Goal: Task Accomplishment & Management: Manage account settings

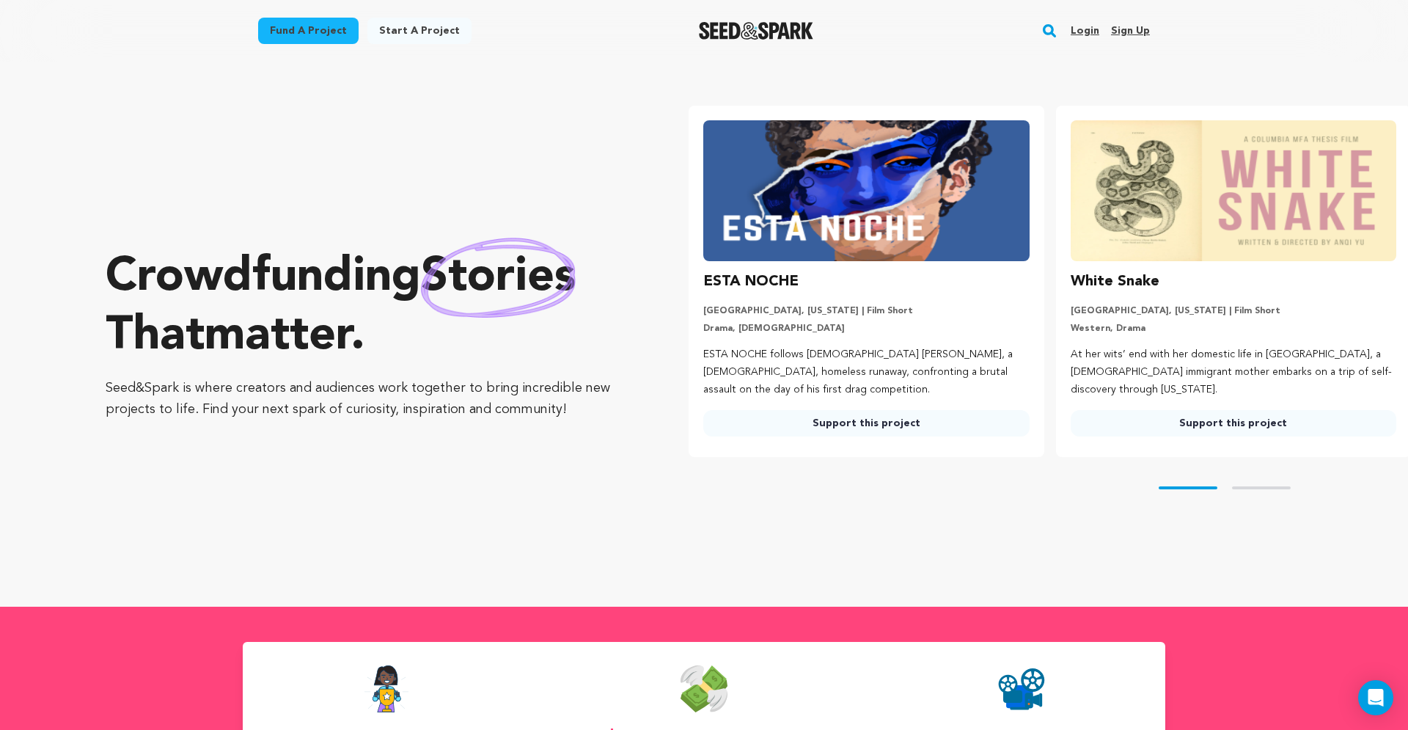
click at [1087, 27] on link "Login" at bounding box center [1085, 30] width 29 height 23
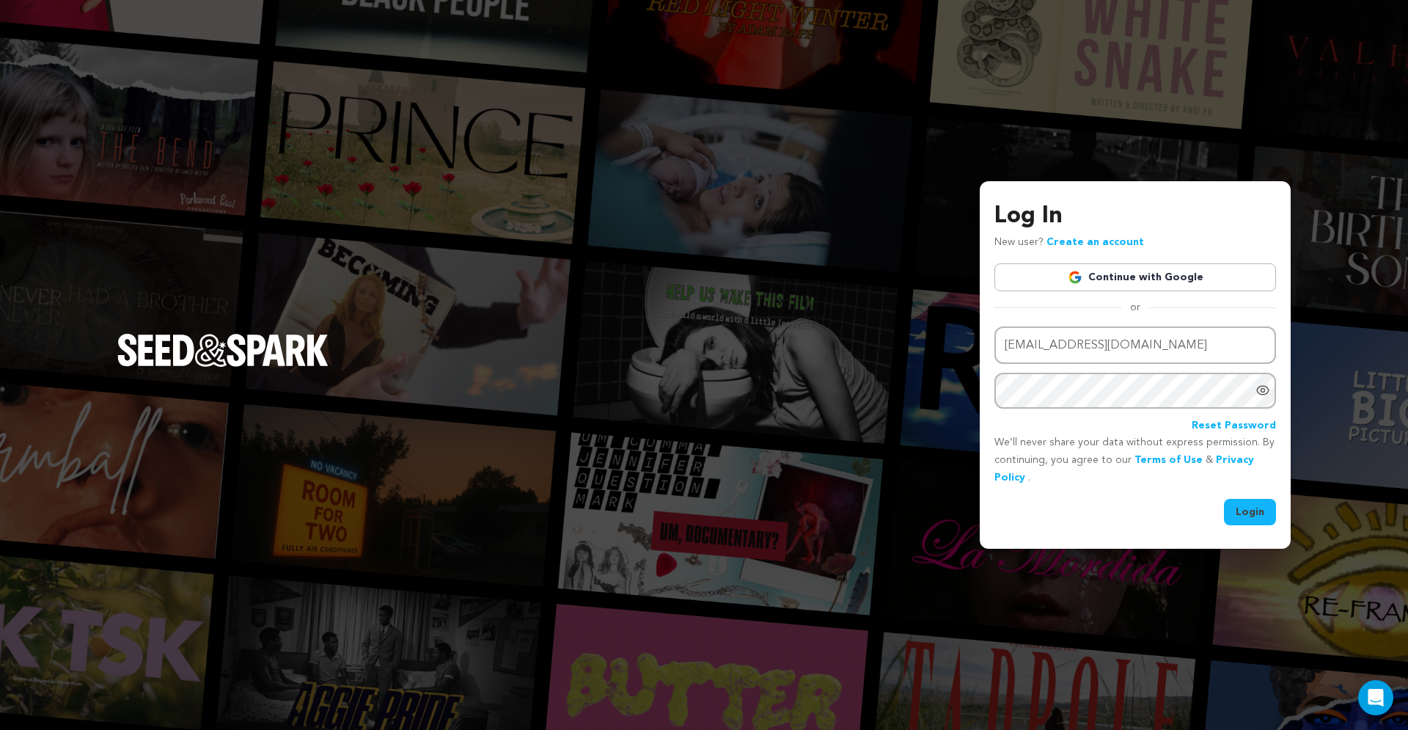
click at [1264, 514] on button "Login" at bounding box center [1250, 512] width 52 height 26
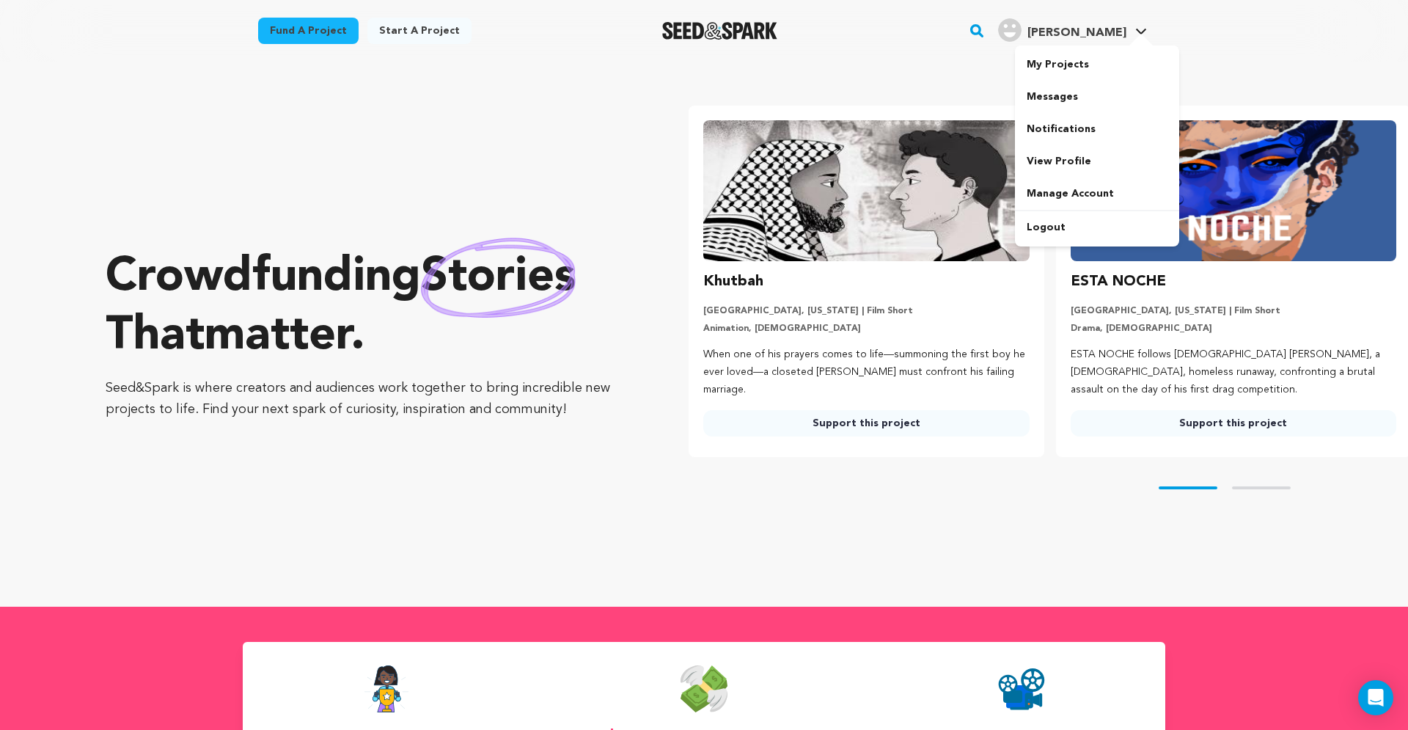
click at [1137, 18] on link "Timothy P. Timothy P." at bounding box center [1072, 28] width 155 height 26
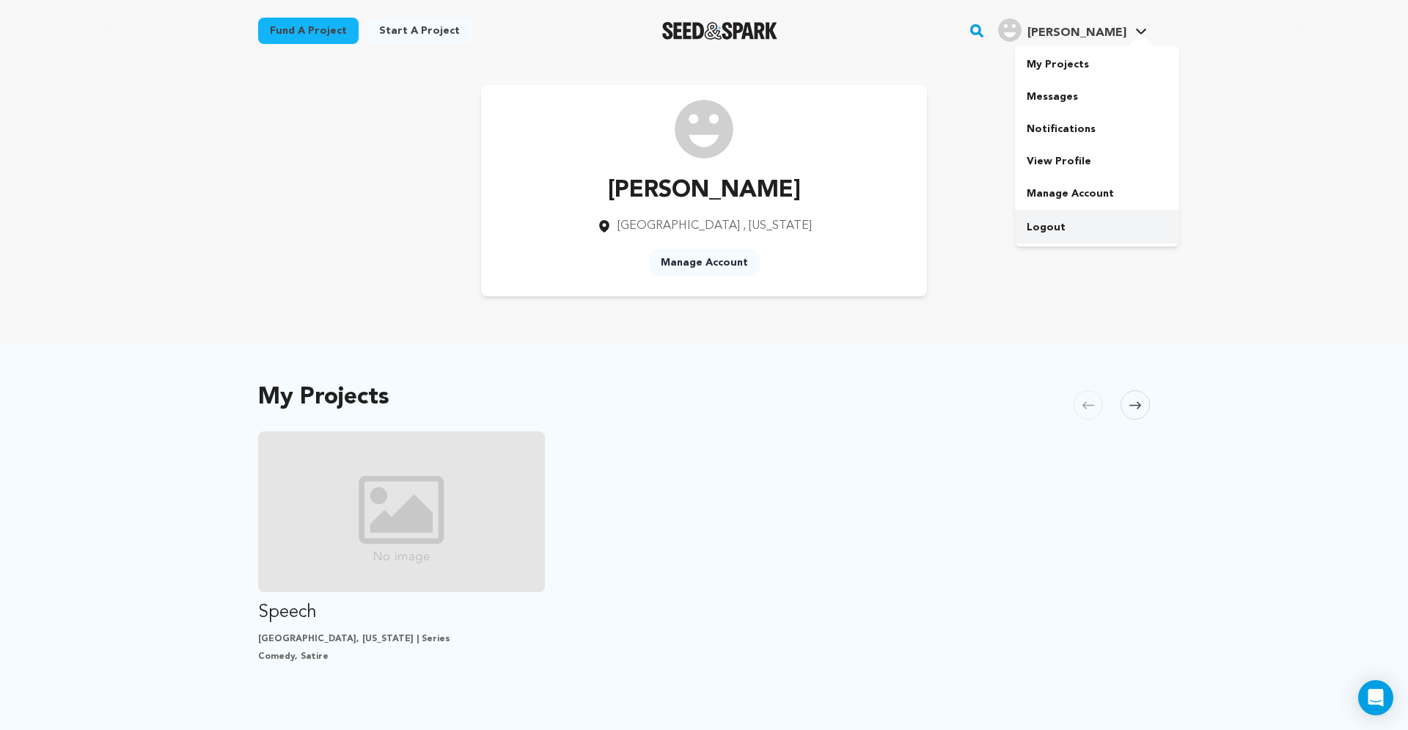
click at [1065, 224] on link "Logout" at bounding box center [1097, 227] width 164 height 32
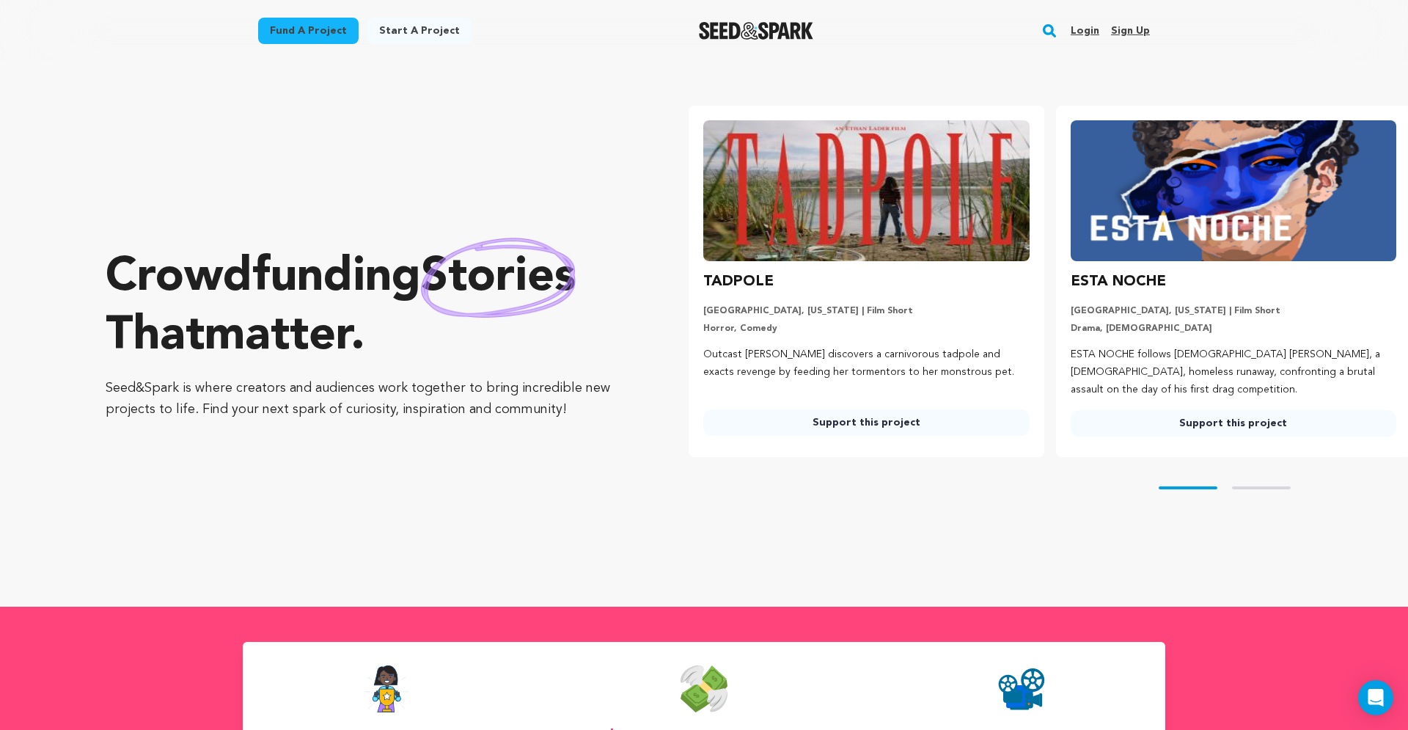
click at [1083, 32] on link "Login" at bounding box center [1085, 30] width 29 height 23
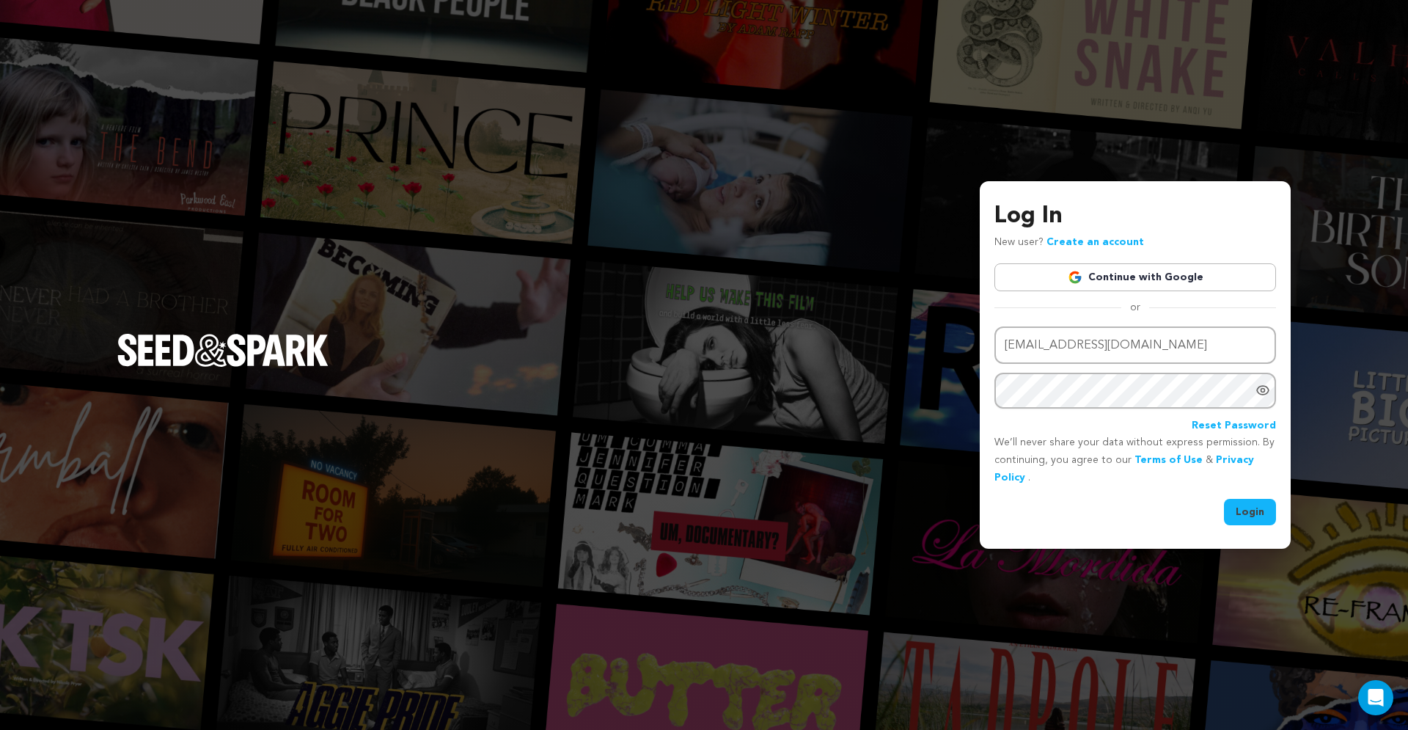
click at [1115, 274] on link "Continue with Google" at bounding box center [1136, 277] width 282 height 28
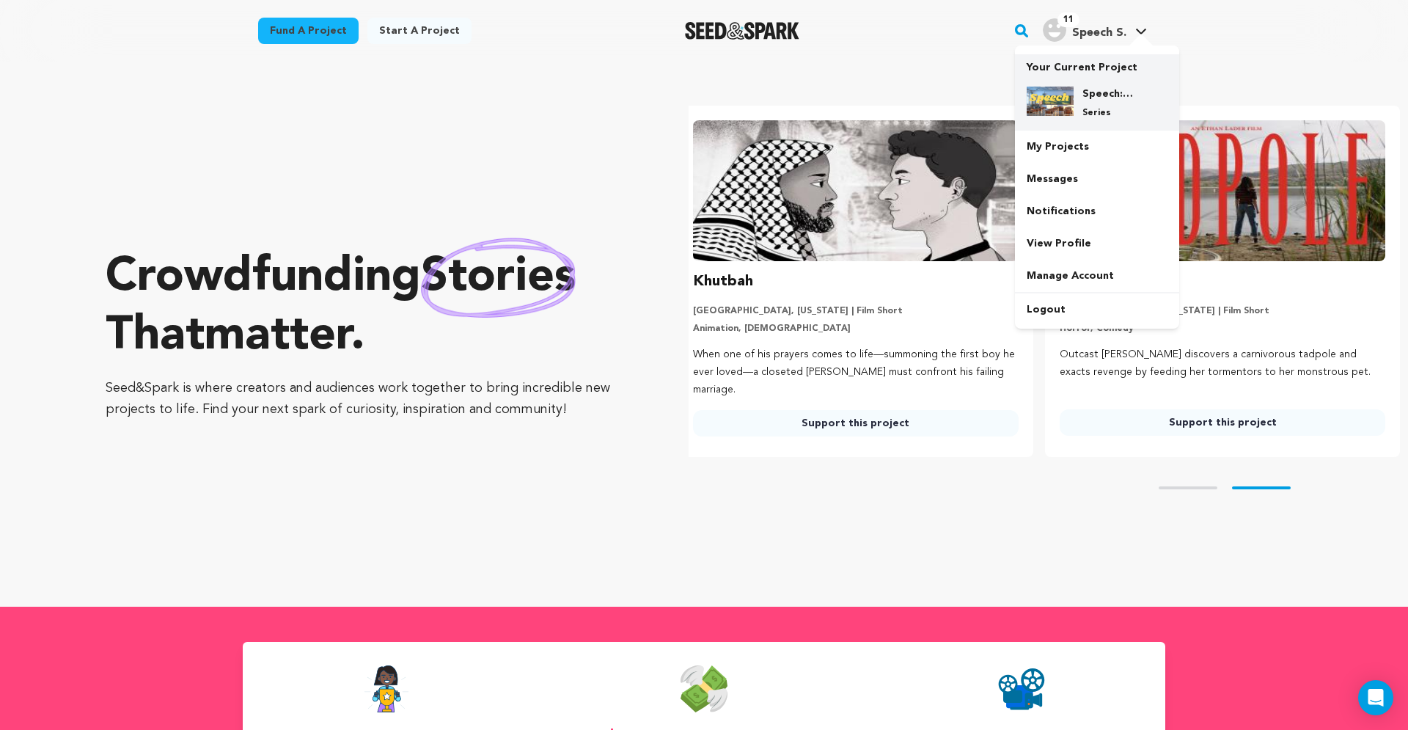
click at [1117, 96] on h4 "Speech: The Series!" at bounding box center [1109, 94] width 53 height 15
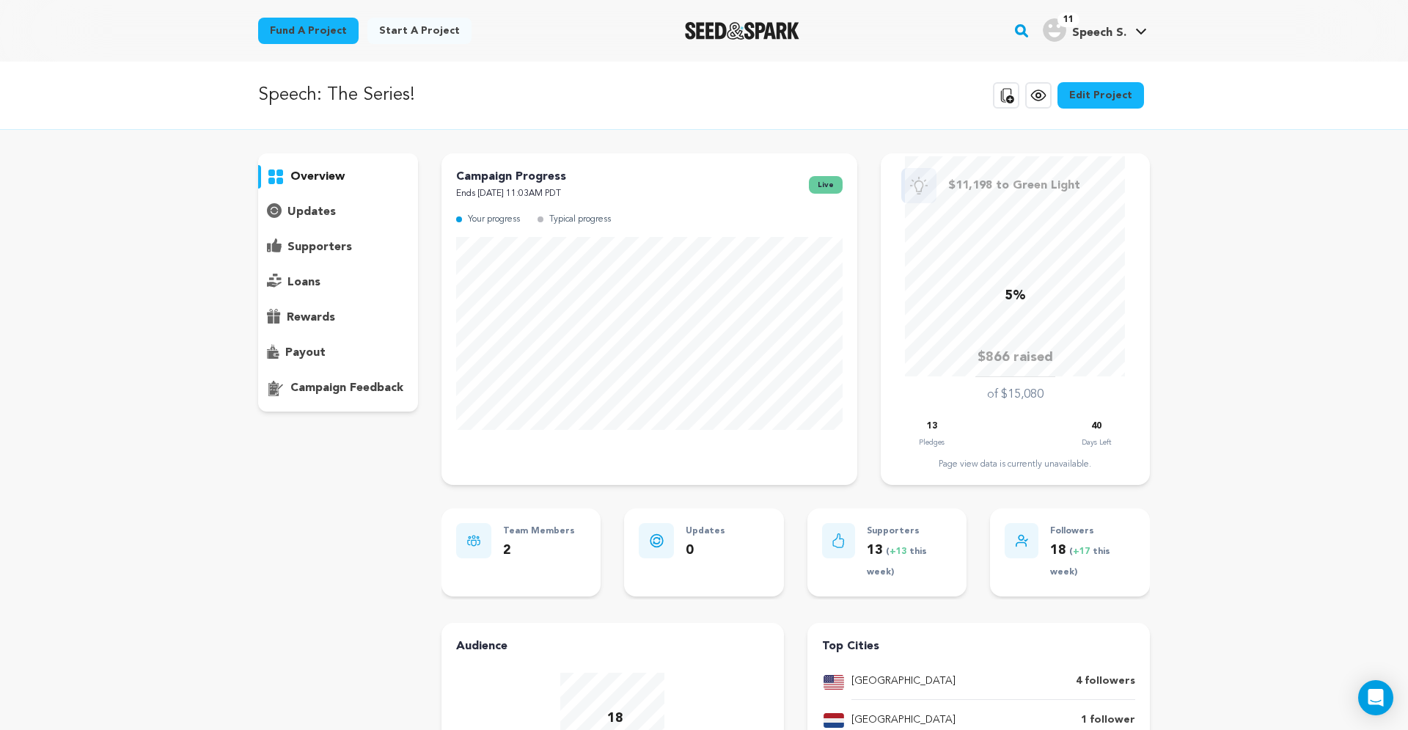
click at [289, 238] on div "supporters" at bounding box center [338, 246] width 160 height 23
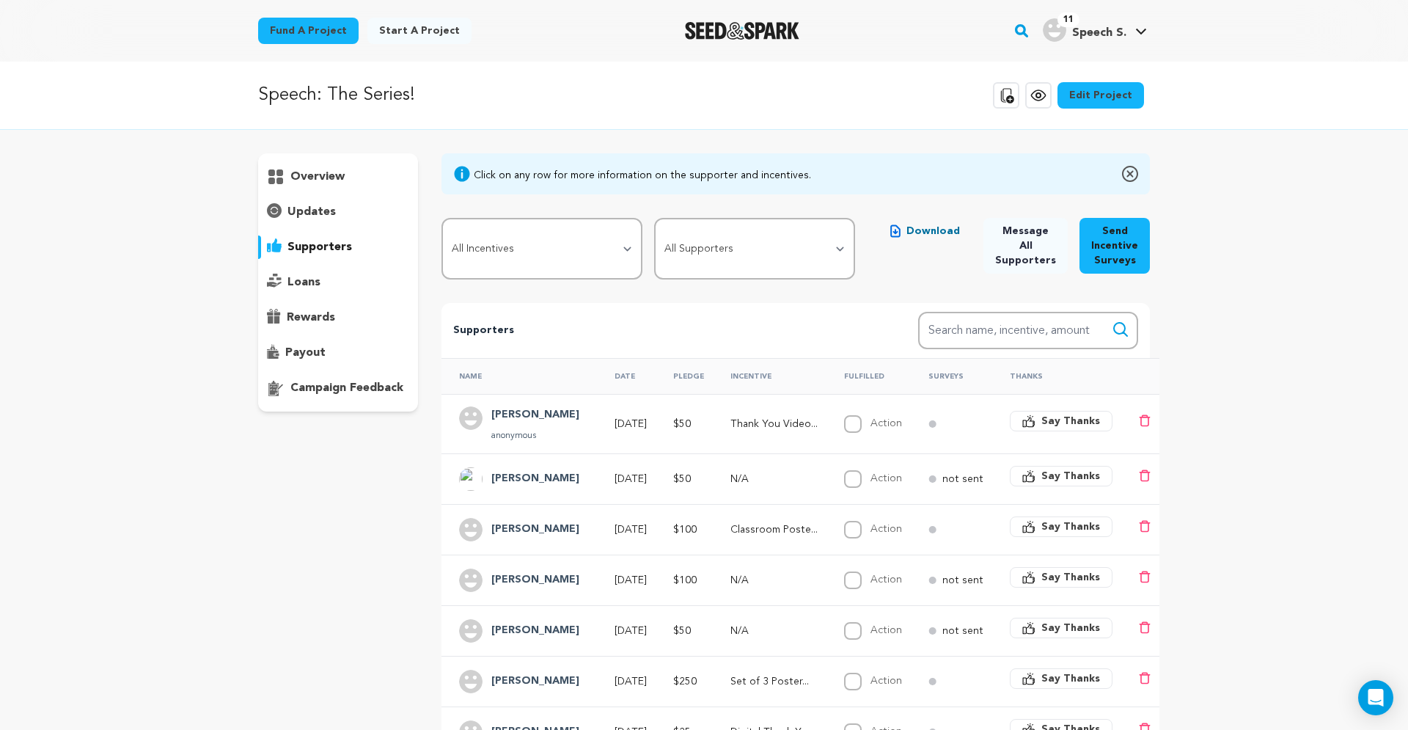
click at [536, 480] on h4 "[PERSON_NAME]" at bounding box center [535, 479] width 88 height 18
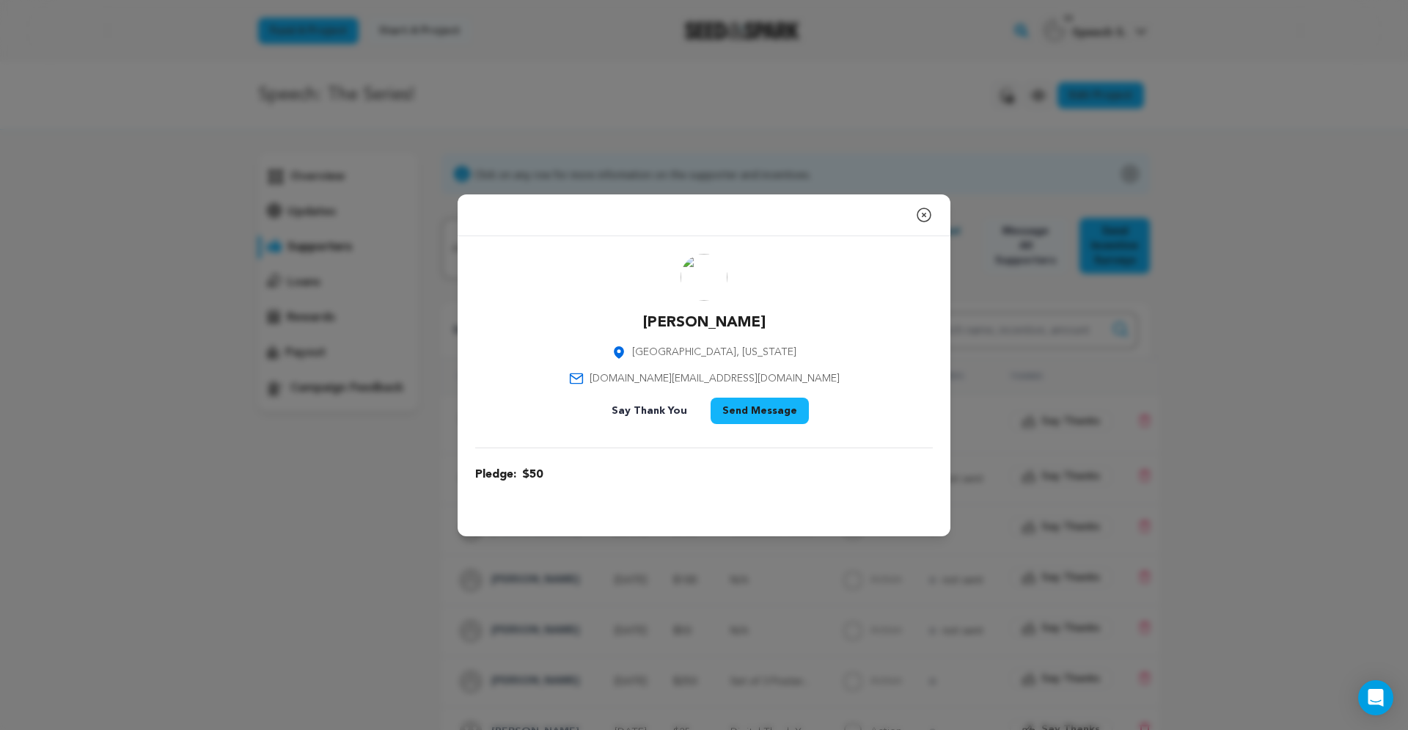
click at [924, 213] on icon "button" at bounding box center [924, 215] width 18 height 18
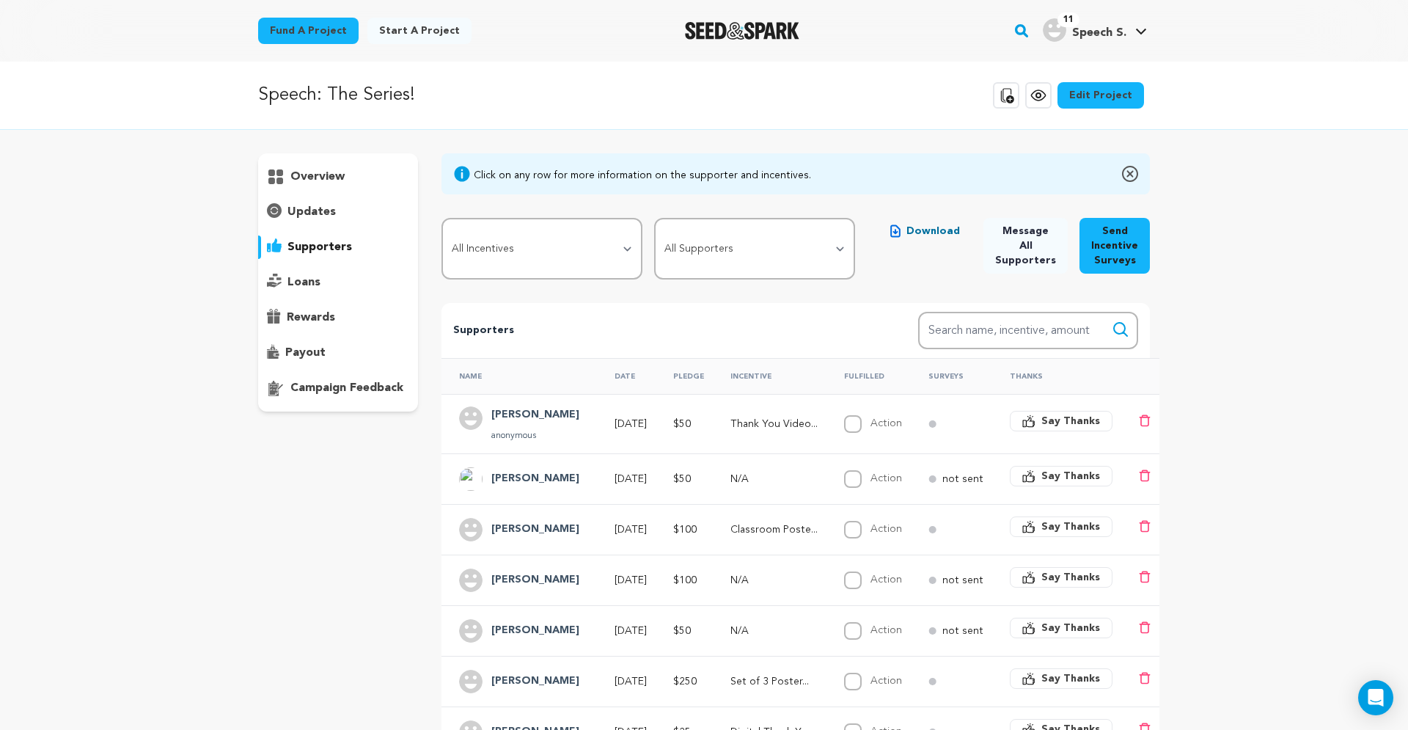
click at [337, 179] on p "overview" at bounding box center [317, 177] width 54 height 18
